Goal: Task Accomplishment & Management: Manage account settings

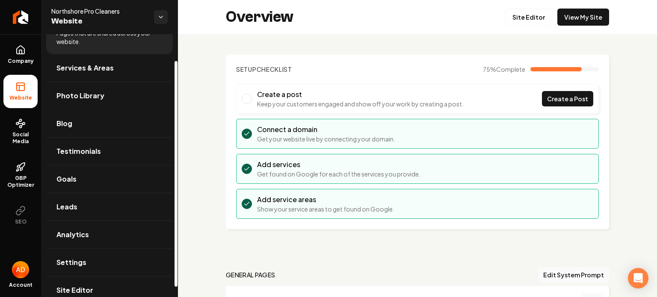
scroll to position [42, 0]
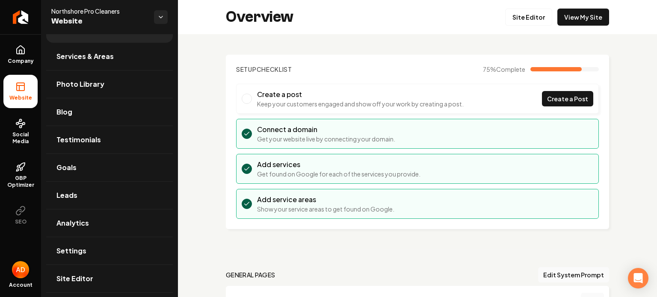
click at [19, 272] on img "Open user button" at bounding box center [20, 269] width 17 height 17
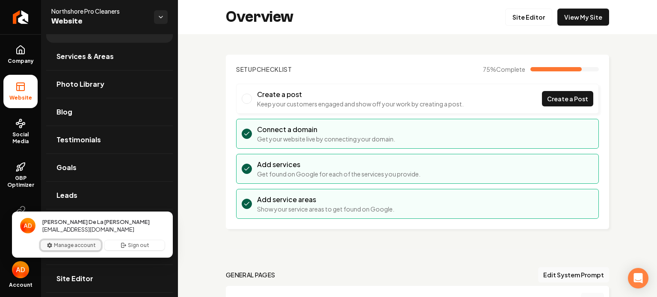
click at [55, 246] on button "Manage account" at bounding box center [71, 245] width 60 height 10
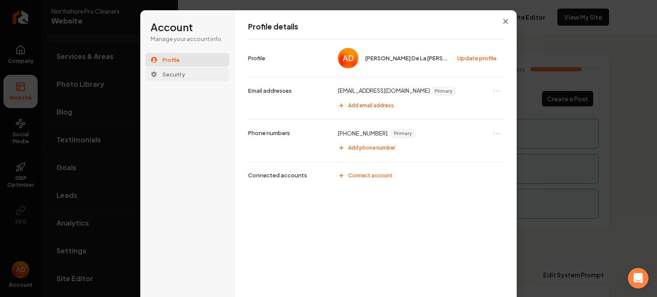
click at [185, 76] on button "Security" at bounding box center [187, 75] width 84 height 14
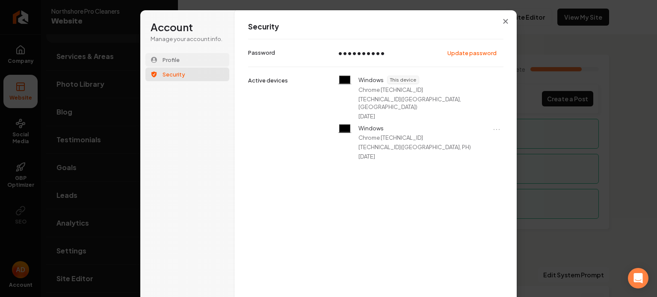
click at [183, 59] on button "Profile" at bounding box center [187, 60] width 84 height 14
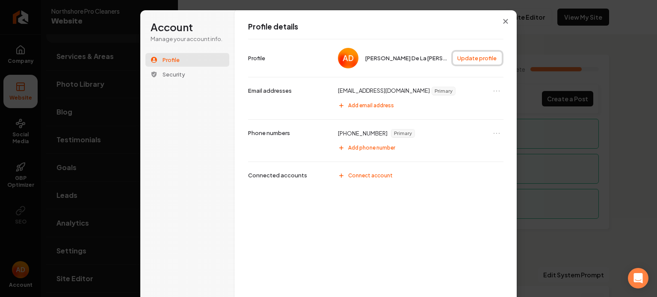
click at [480, 54] on button "Update profile" at bounding box center [477, 58] width 49 height 13
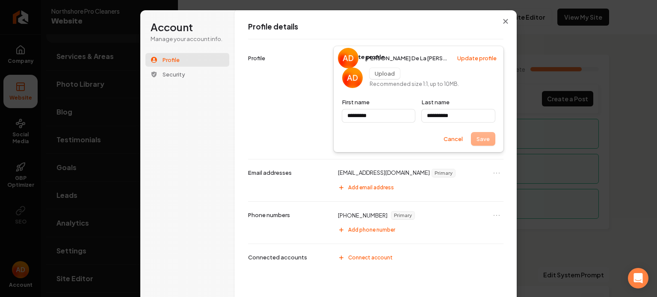
type input "*********"
type input "**********"
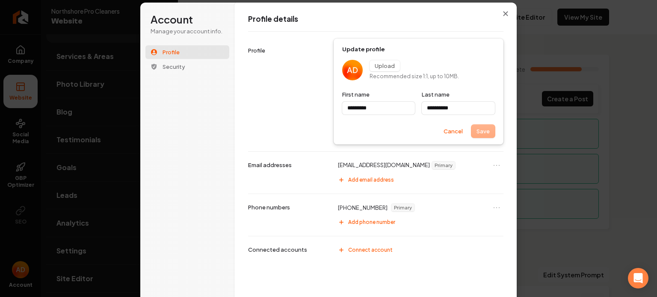
scroll to position [14, 0]
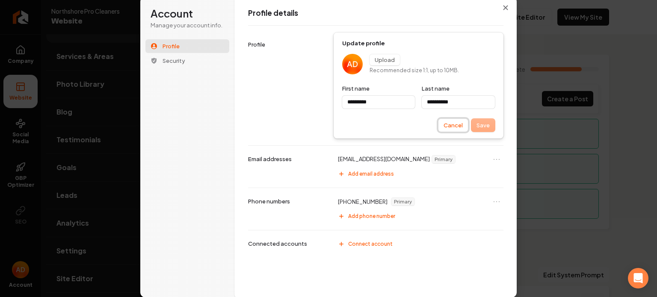
type input "*********"
type input "**********"
click at [456, 127] on button "Cancel" at bounding box center [453, 125] width 30 height 13
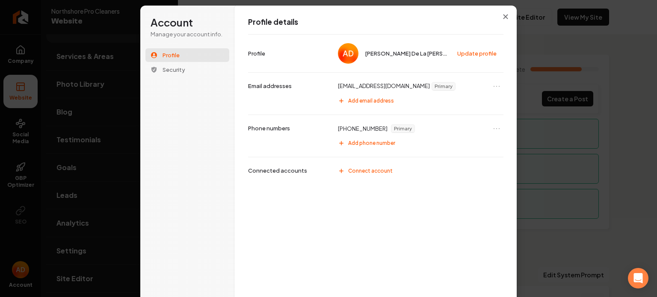
scroll to position [0, 0]
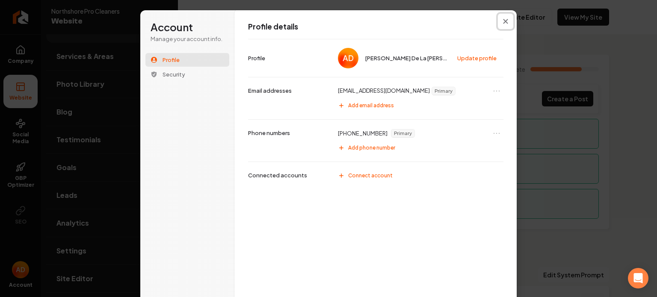
click at [503, 24] on icon "Close modal" at bounding box center [505, 21] width 5 height 5
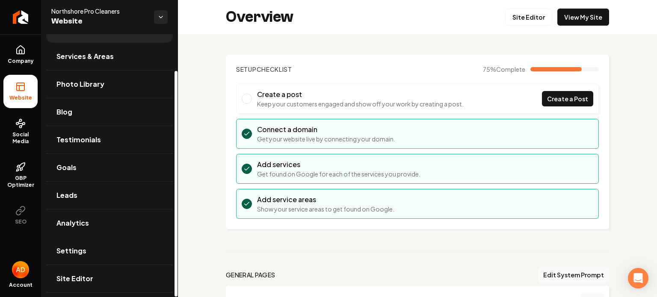
click at [63, 256] on link "Settings" at bounding box center [109, 250] width 127 height 27
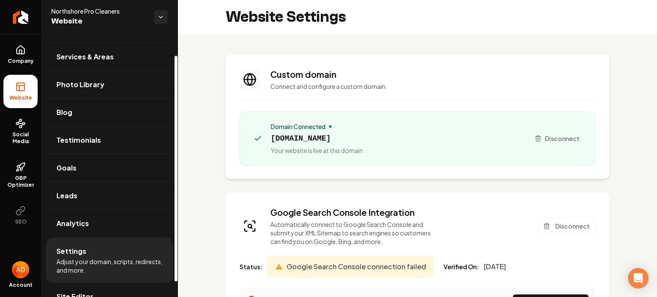
click at [12, 54] on link "Company" at bounding box center [20, 54] width 34 height 33
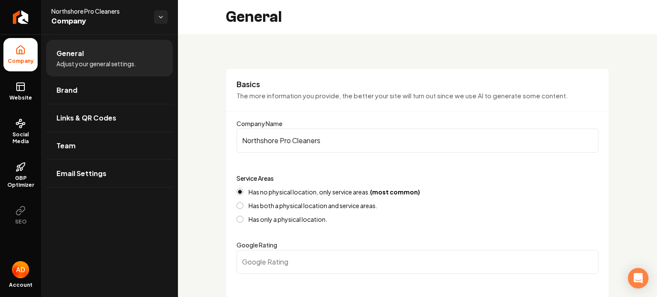
click at [29, 84] on link "Website" at bounding box center [20, 91] width 34 height 33
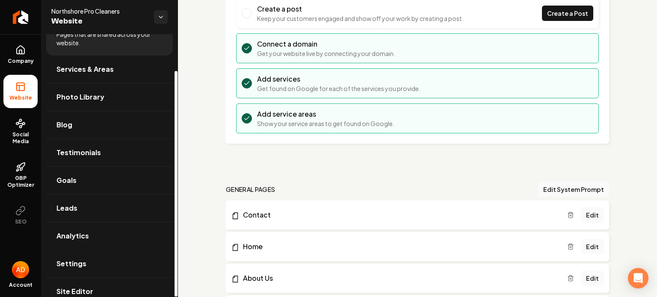
scroll to position [42, 0]
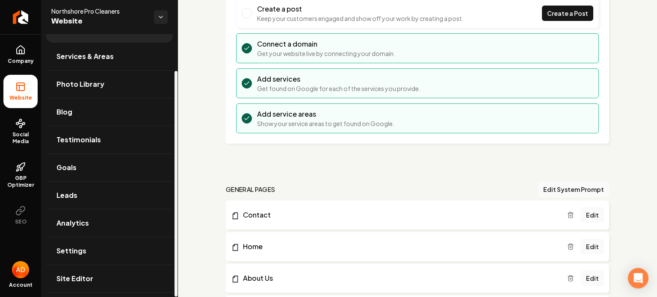
click at [27, 266] on span "Open user button" at bounding box center [20, 269] width 17 height 17
click at [107, 249] on link "Settings" at bounding box center [109, 250] width 127 height 27
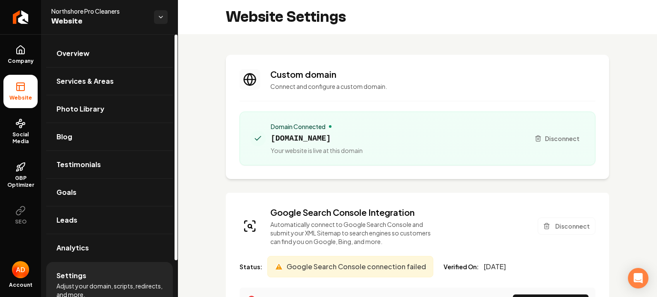
click at [24, 15] on icon "Return to dashboard" at bounding box center [20, 17] width 7 height 7
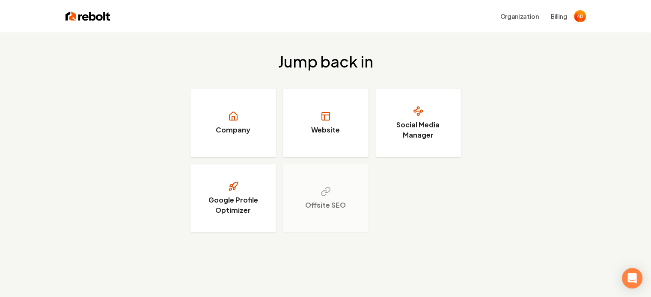
click at [527, 15] on button "Organization" at bounding box center [519, 16] width 49 height 15
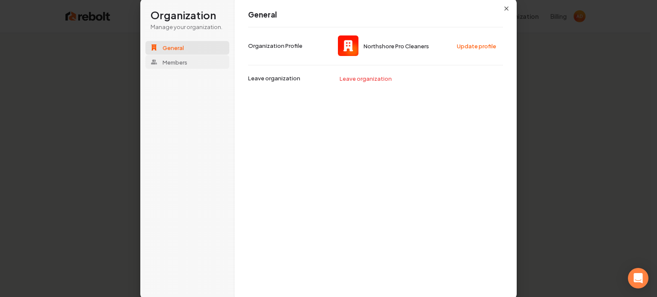
click at [192, 65] on button "Members" at bounding box center [187, 62] width 84 height 14
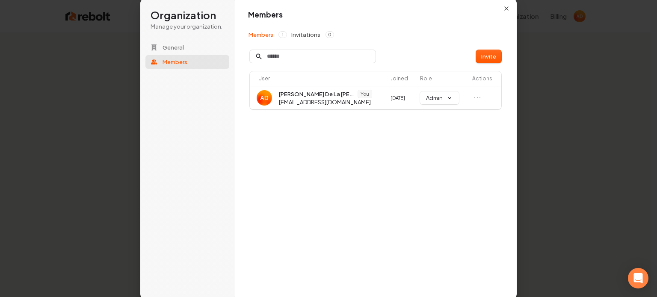
click at [294, 103] on span "[EMAIL_ADDRESS][DOMAIN_NAME]" at bounding box center [325, 102] width 93 height 8
click at [263, 93] on img at bounding box center [264, 97] width 15 height 15
click at [358, 93] on span "You" at bounding box center [365, 94] width 14 height 8
click at [507, 10] on icon "button" at bounding box center [506, 8] width 7 height 7
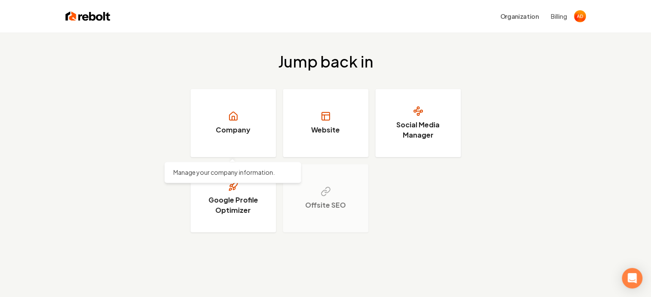
click at [264, 133] on link "Company" at bounding box center [233, 123] width 86 height 68
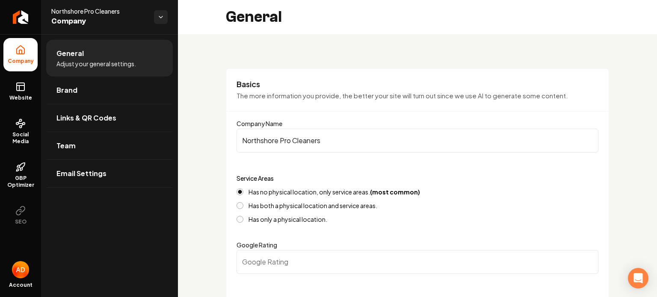
click at [14, 112] on link "Social Media" at bounding box center [20, 132] width 34 height 40
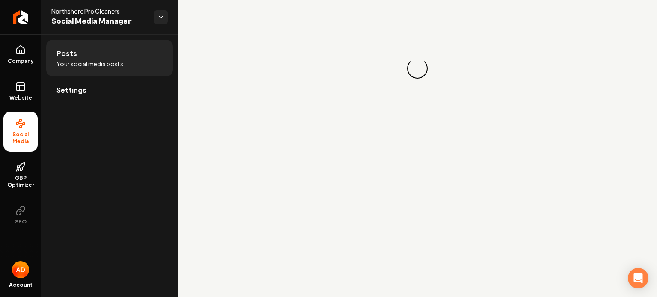
click at [23, 94] on link "Website" at bounding box center [20, 91] width 34 height 33
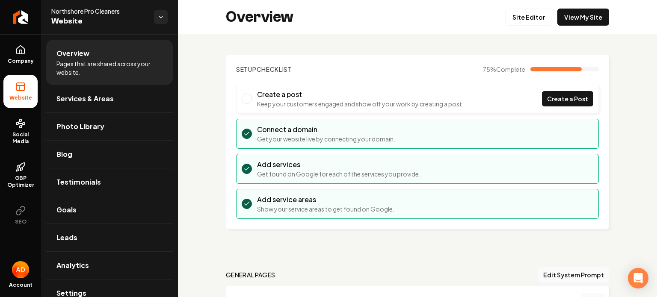
click at [19, 173] on link "GBP Optimizer" at bounding box center [20, 175] width 34 height 40
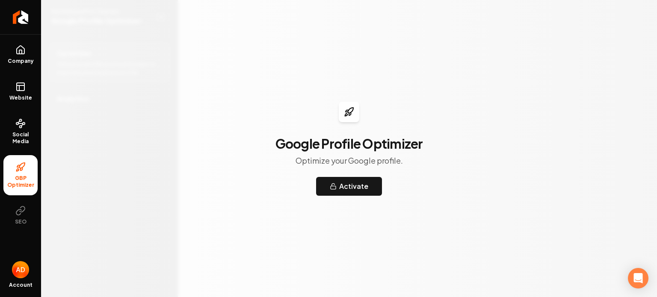
click at [9, 123] on link "Social Media" at bounding box center [20, 132] width 34 height 40
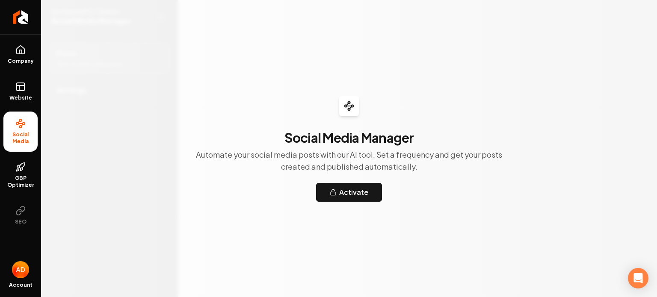
click at [17, 92] on link "Website" at bounding box center [20, 91] width 34 height 33
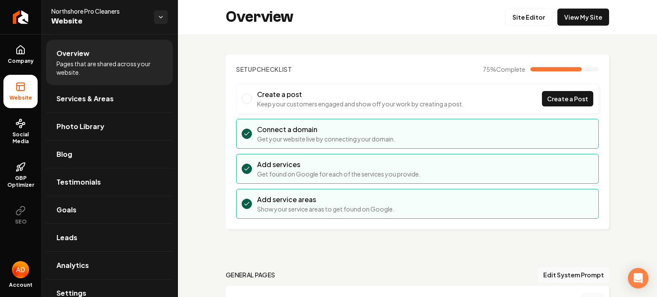
click at [21, 65] on link "Company" at bounding box center [20, 54] width 34 height 33
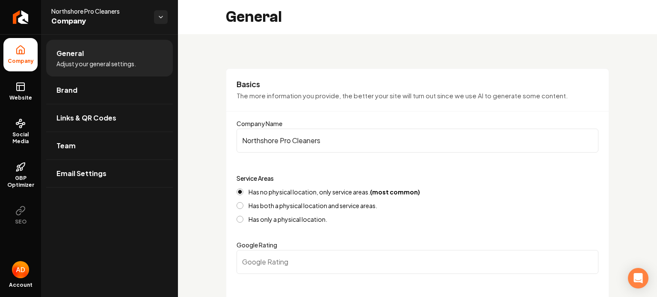
click at [24, 21] on icon "Return to dashboard" at bounding box center [20, 17] width 7 height 7
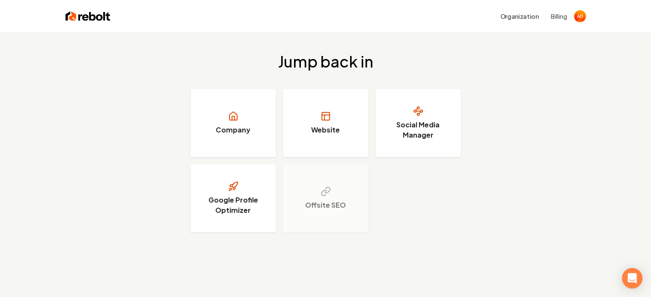
click at [556, 18] on button "Billing" at bounding box center [559, 16] width 16 height 9
click at [224, 121] on link "Company" at bounding box center [233, 123] width 86 height 68
